Goal: Find specific page/section: Find specific page/section

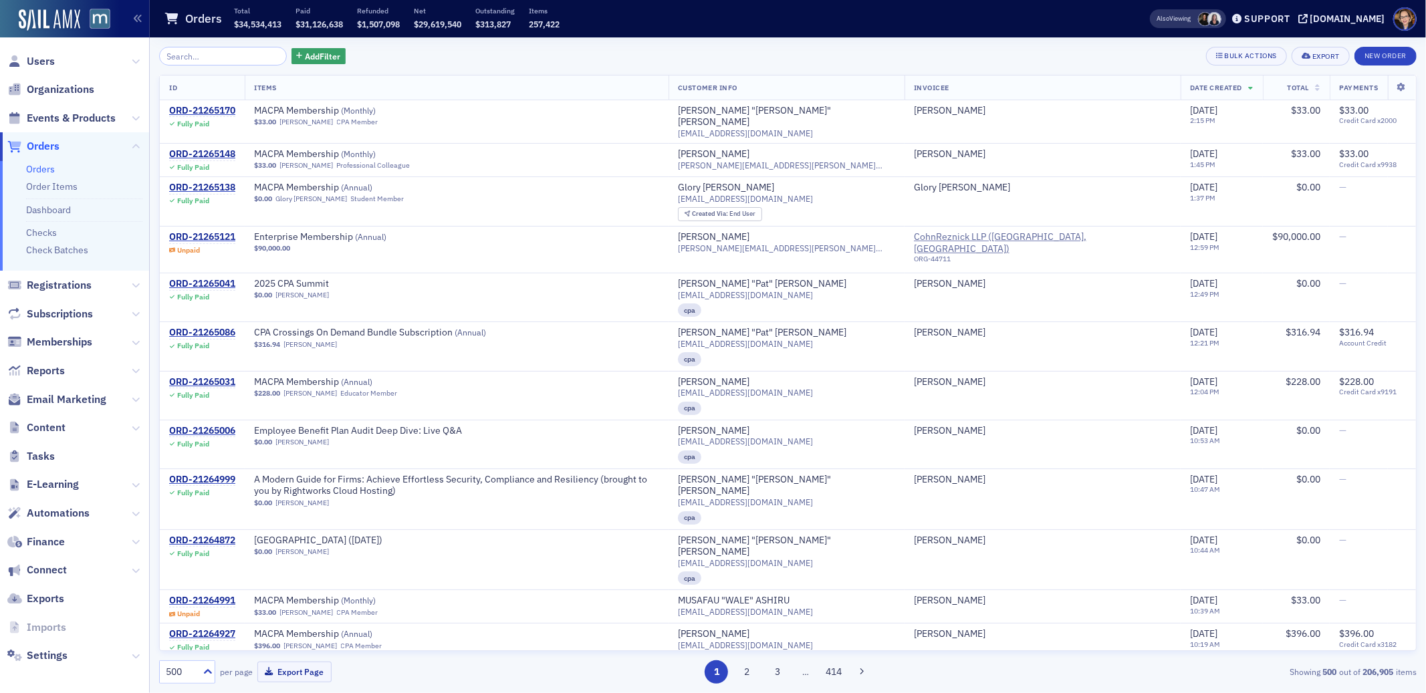
click at [49, 147] on span "Orders" at bounding box center [43, 146] width 33 height 15
click at [45, 57] on span "Users" at bounding box center [41, 61] width 28 height 15
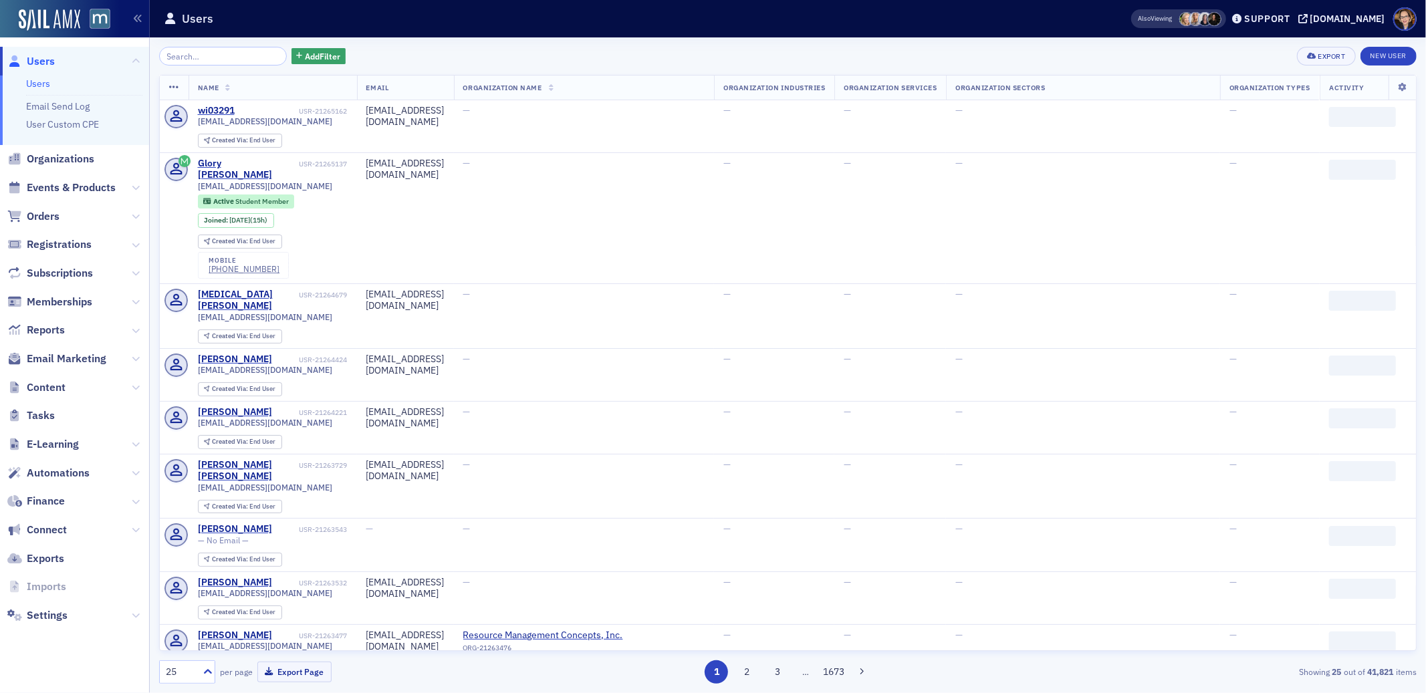
click at [203, 56] on input "search" at bounding box center [223, 56] width 128 height 19
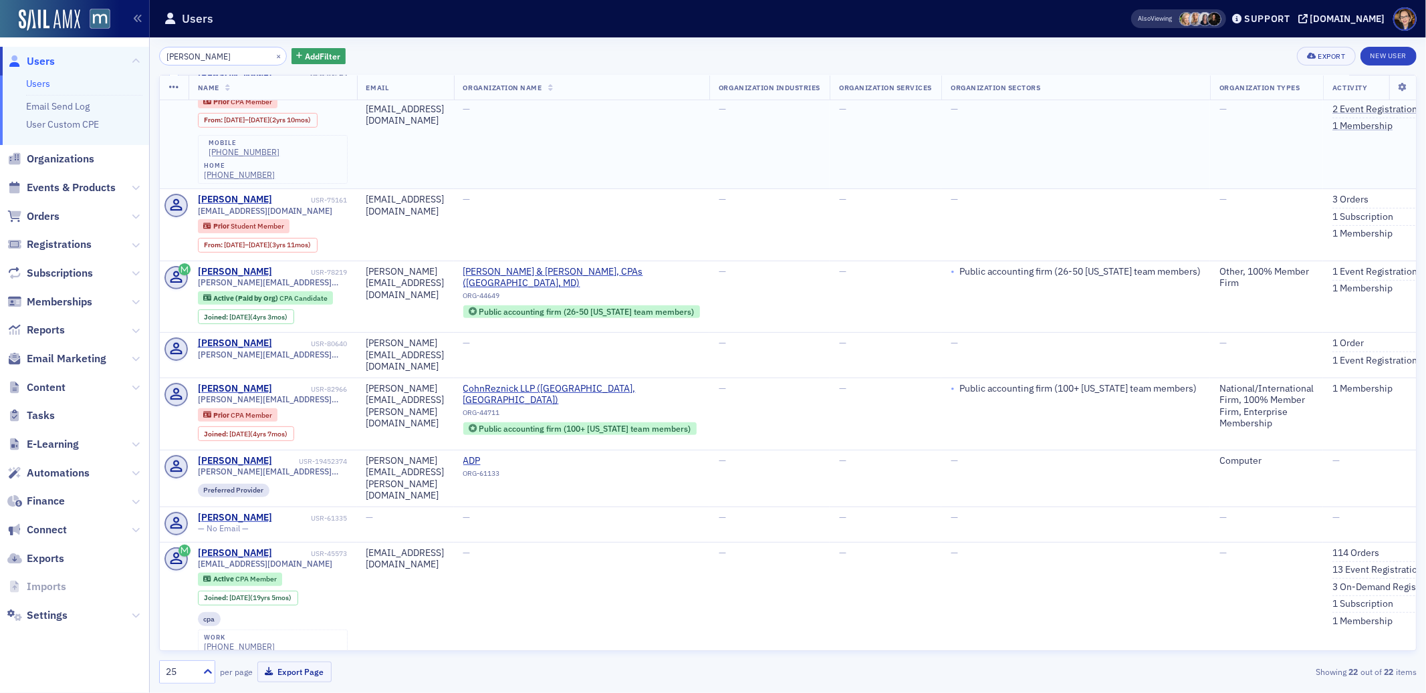
scroll to position [345, 0]
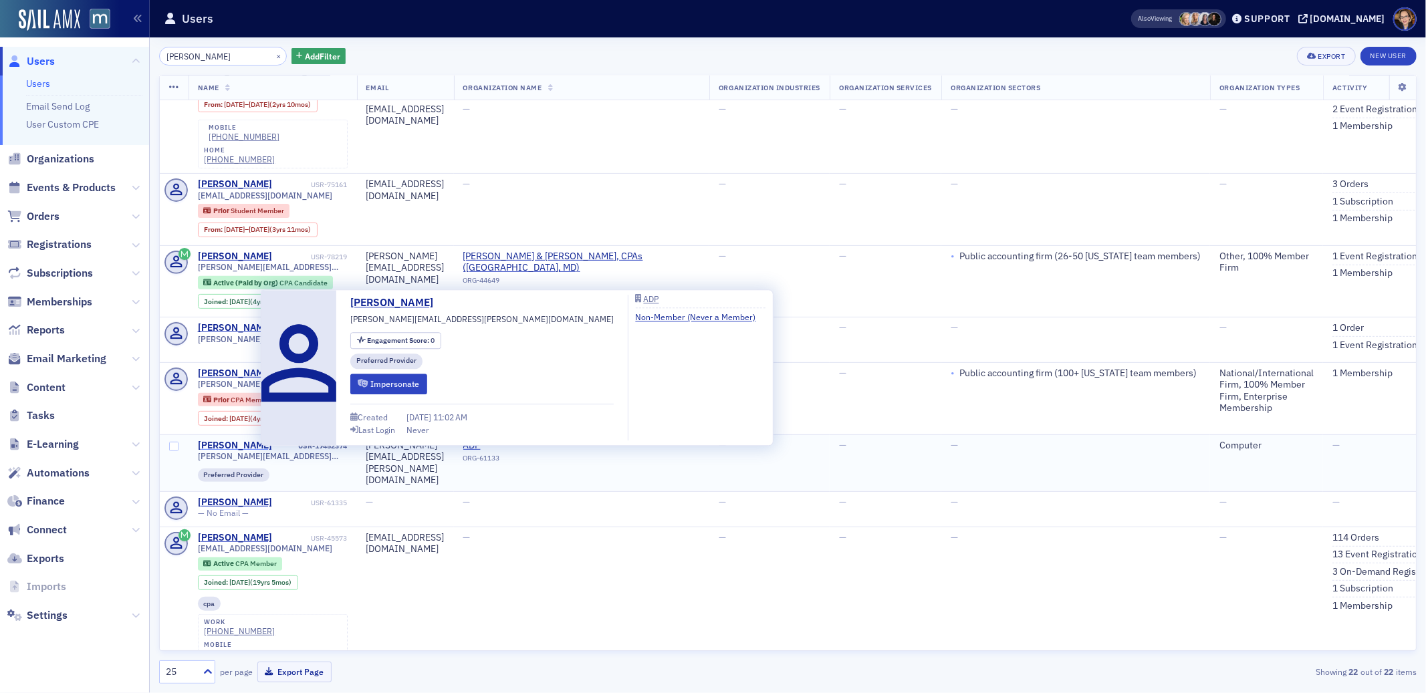
type input "[PERSON_NAME]"
click at [235, 440] on div "[PERSON_NAME]" at bounding box center [235, 446] width 74 height 12
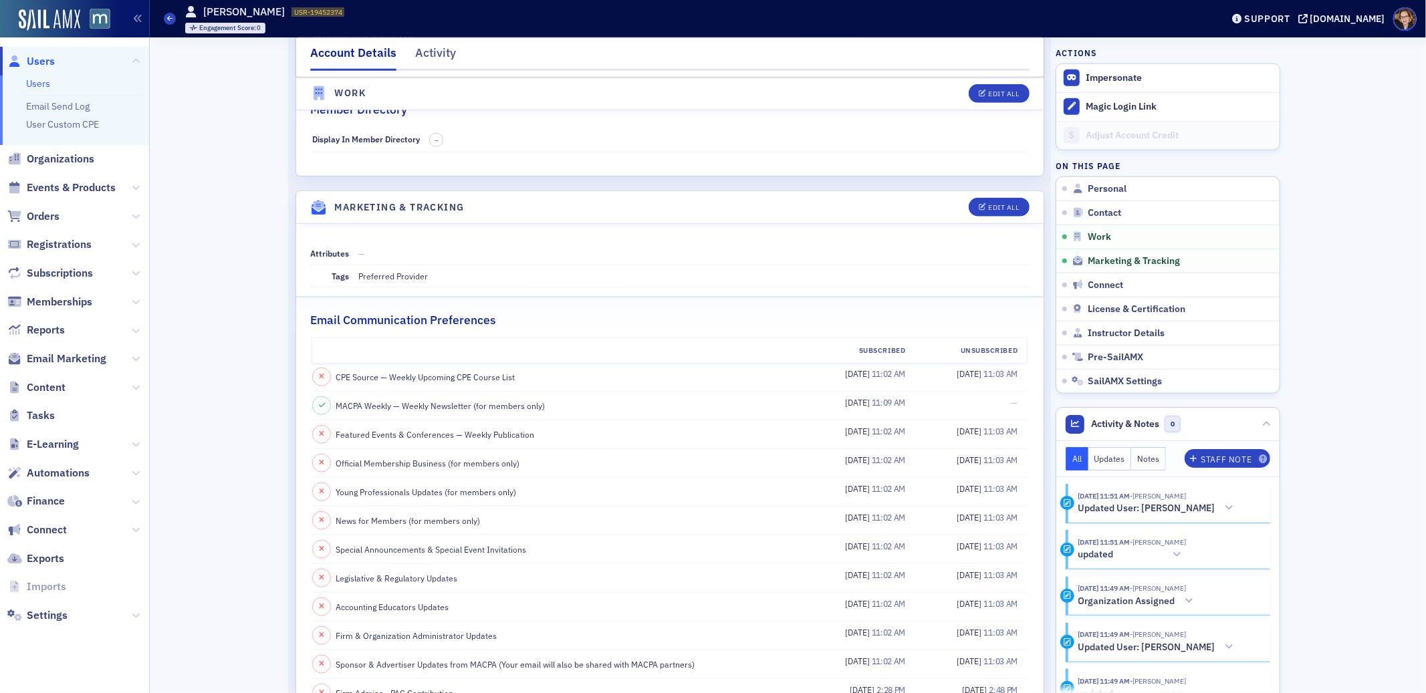
scroll to position [1110, 0]
click at [38, 219] on span "Orders" at bounding box center [43, 216] width 33 height 15
